Goal: Information Seeking & Learning: Learn about a topic

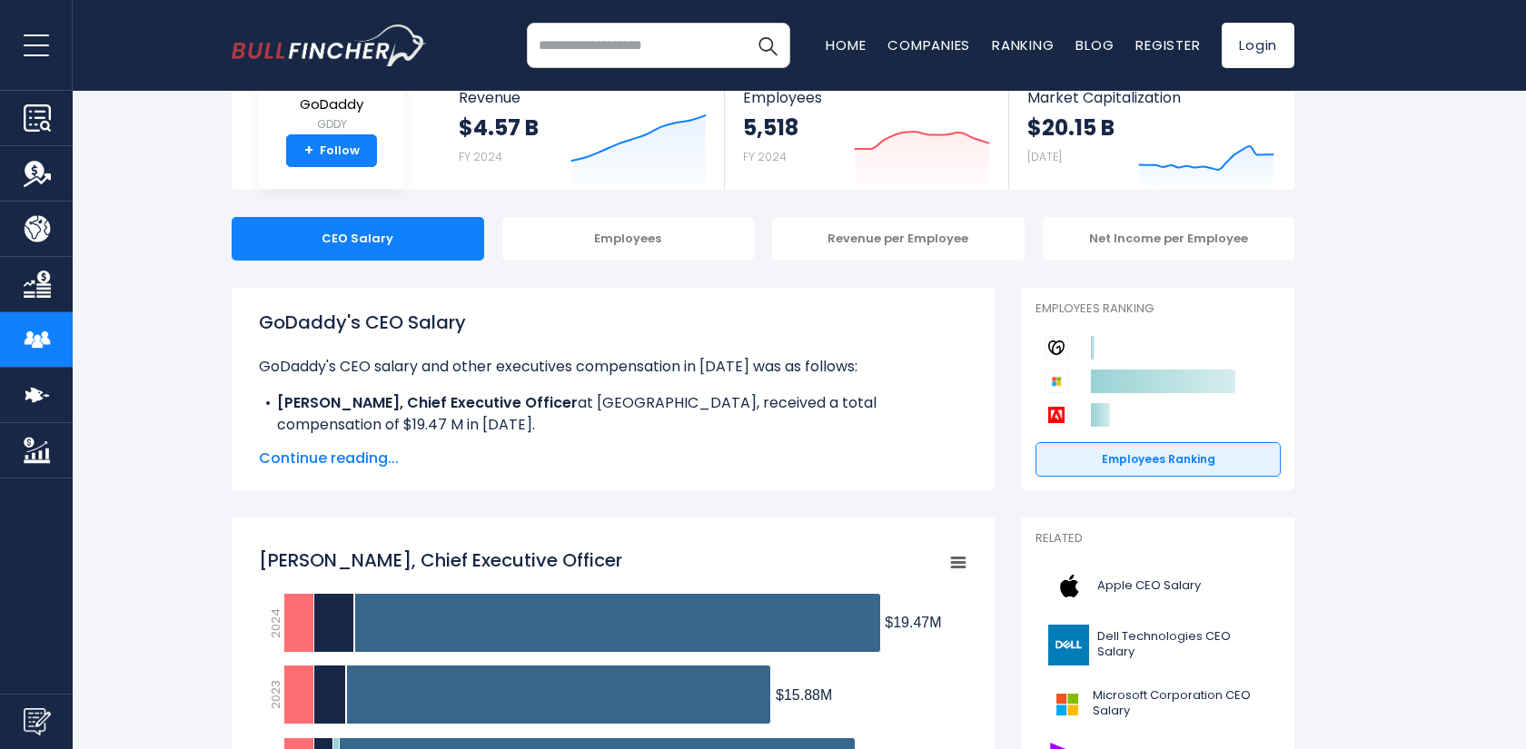
click at [356, 465] on span "Continue reading..." at bounding box center [613, 459] width 708 height 22
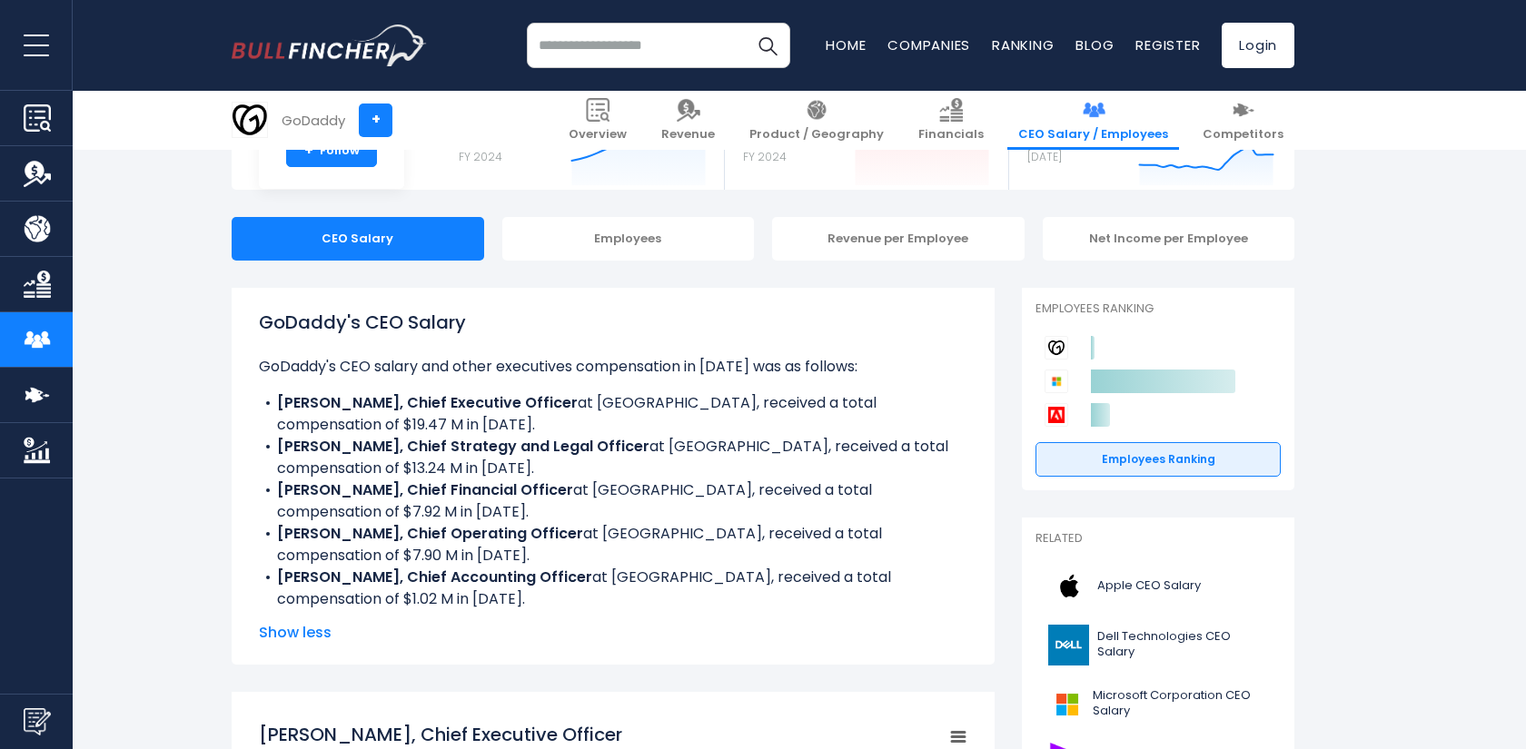
scroll to position [294, 0]
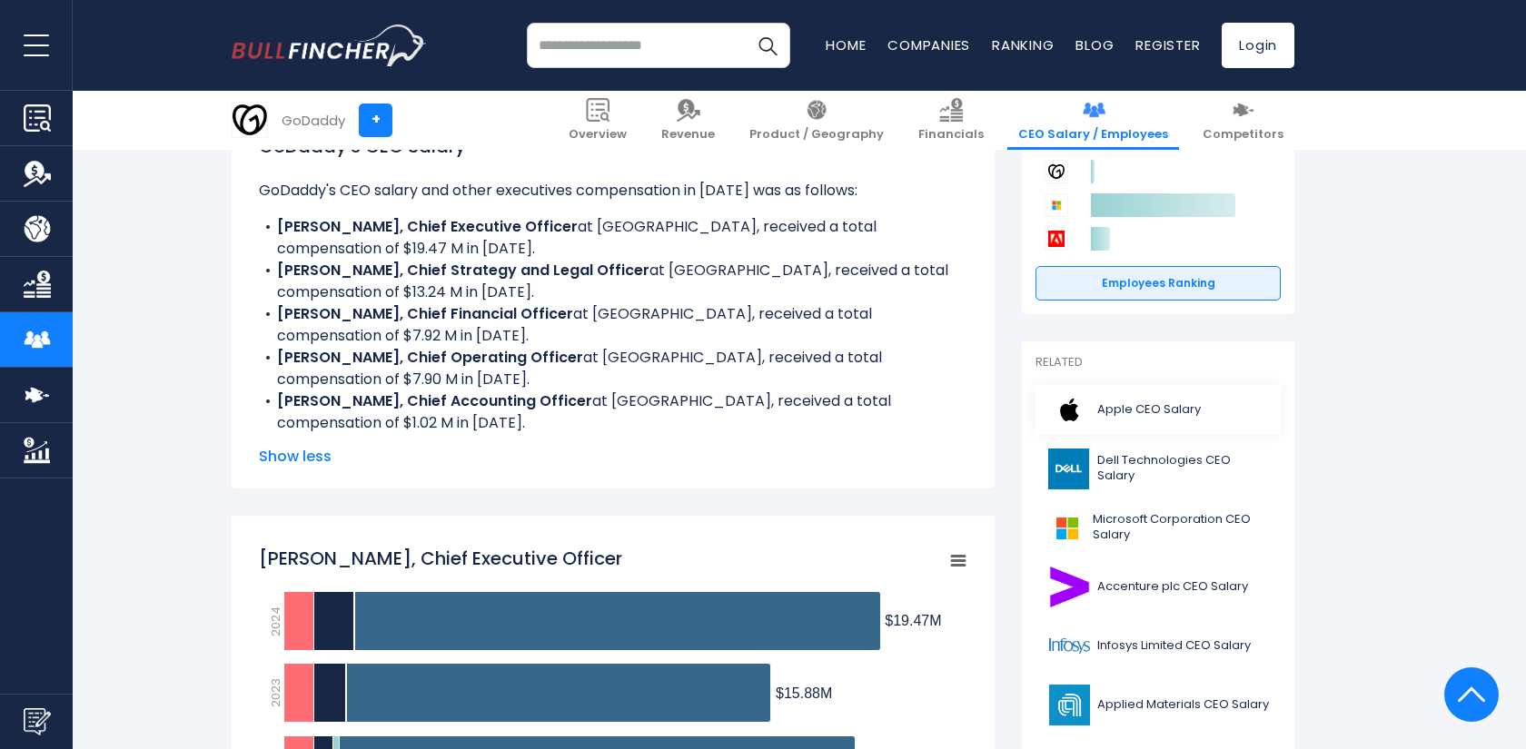
click at [1141, 412] on span "Apple CEO Salary" at bounding box center [1149, 409] width 104 height 15
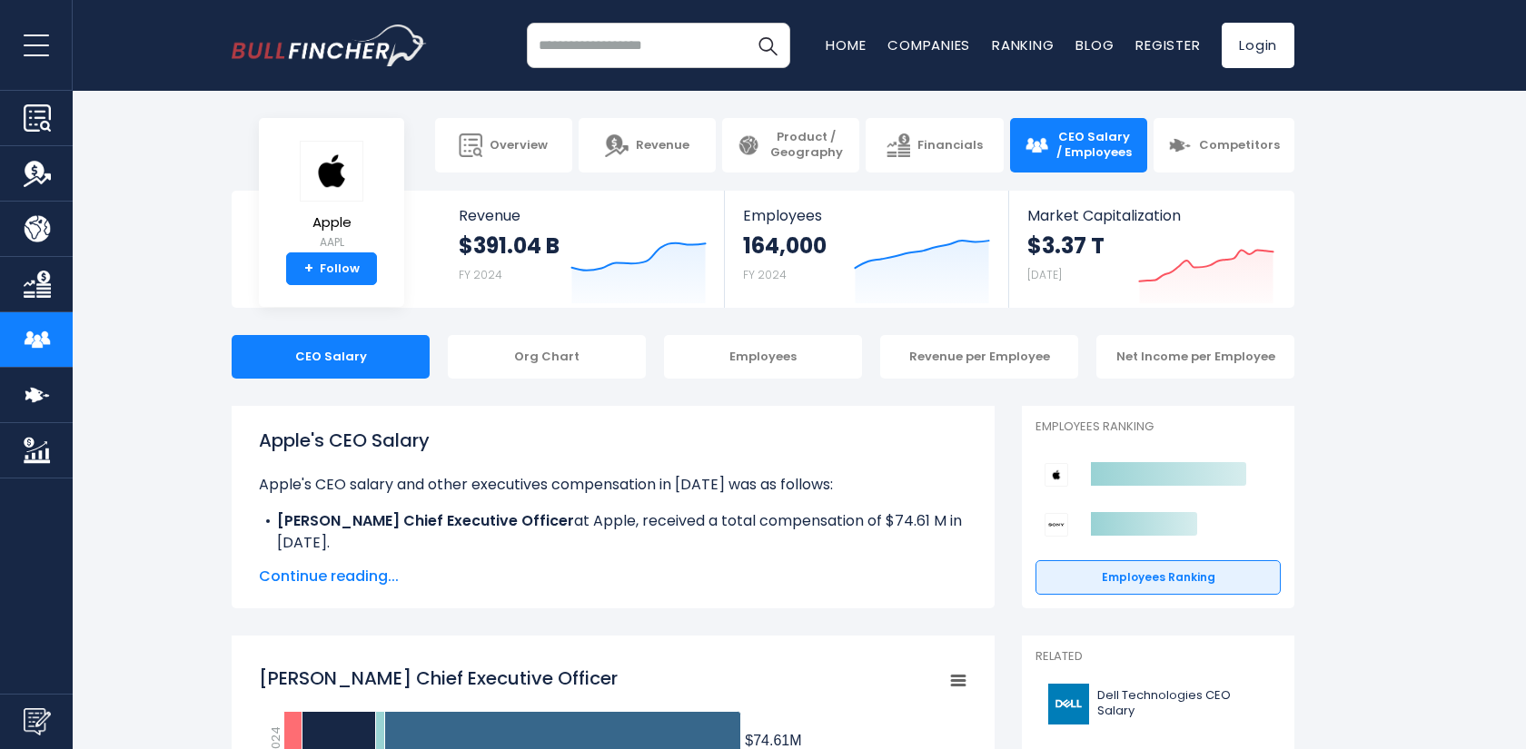
click at [341, 574] on span "Continue reading..." at bounding box center [613, 577] width 708 height 22
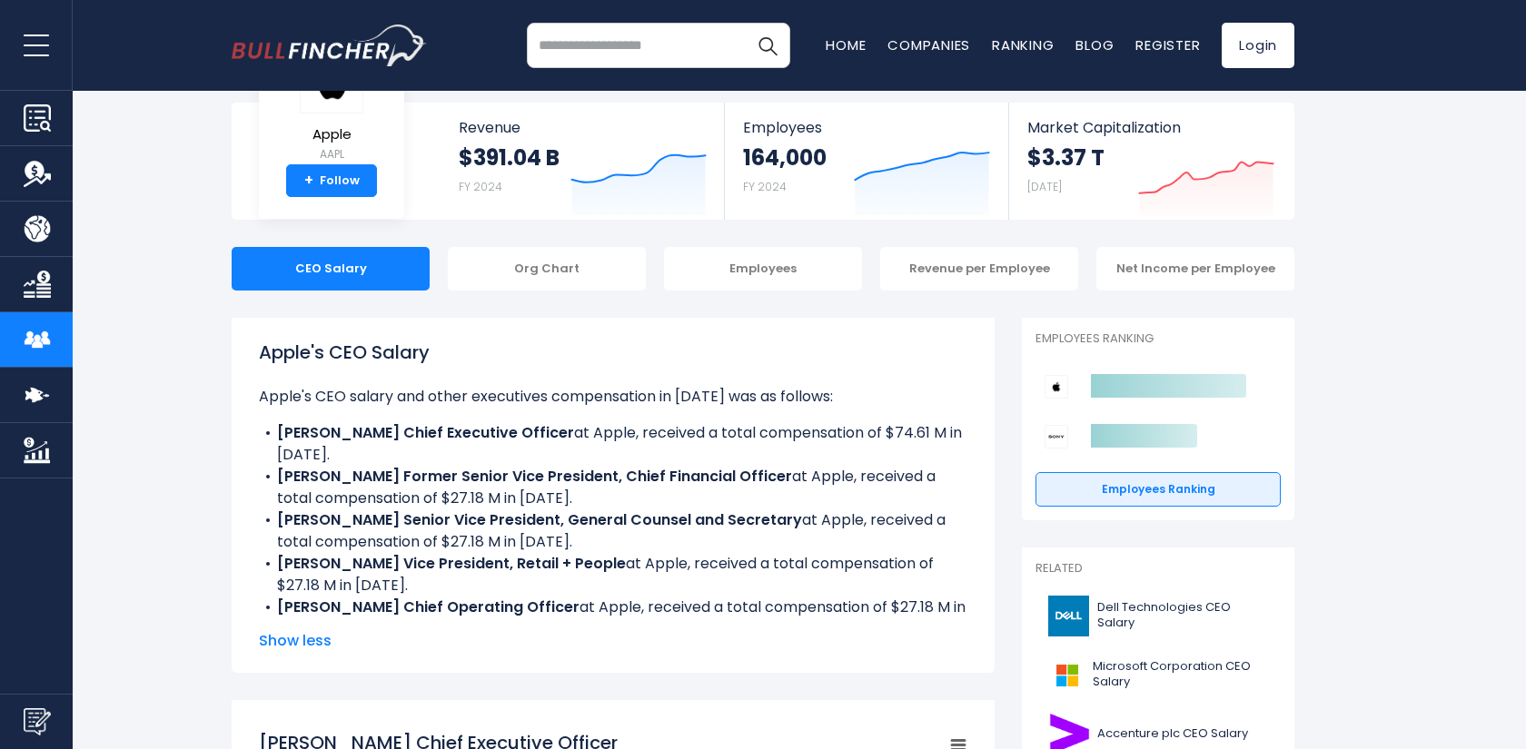
scroll to position [119, 0]
